Goal: Navigation & Orientation: Find specific page/section

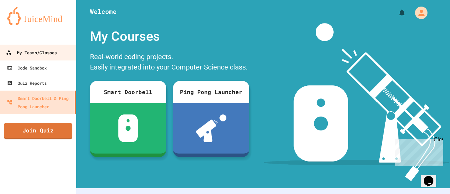
click at [42, 50] on div "My Teams/Classes" at bounding box center [31, 52] width 51 height 9
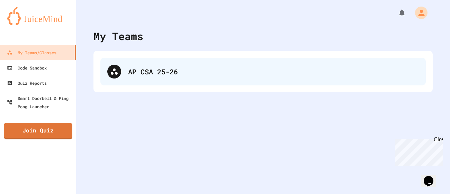
click at [175, 67] on div "AP CSA 25-26" at bounding box center [273, 71] width 290 height 10
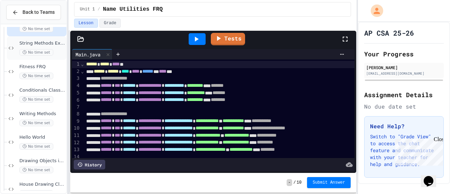
scroll to position [80, 0]
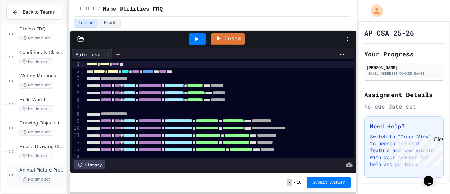
click at [41, 175] on div "Animal Picture Project No time set" at bounding box center [42, 174] width 46 height 15
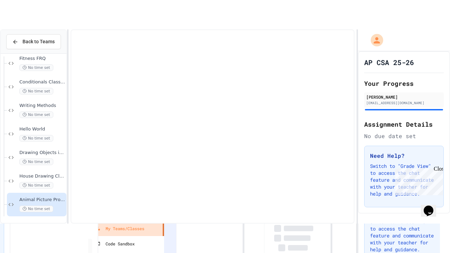
scroll to position [71, 0]
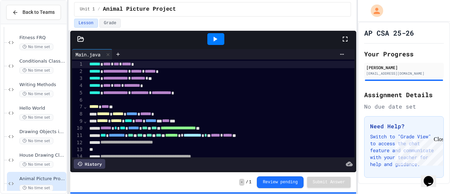
click at [213, 38] on icon at bounding box center [215, 39] width 8 height 8
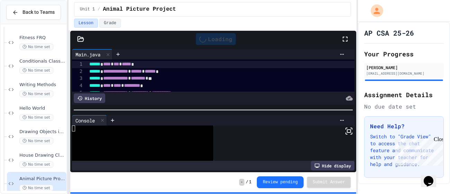
click at [347, 131] on icon at bounding box center [348, 131] width 8 height 8
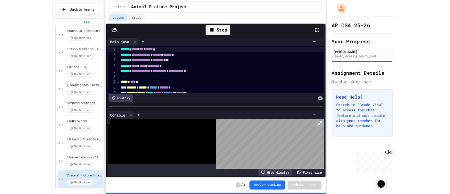
scroll to position [21, 0]
